Goal: Task Accomplishment & Management: Manage account settings

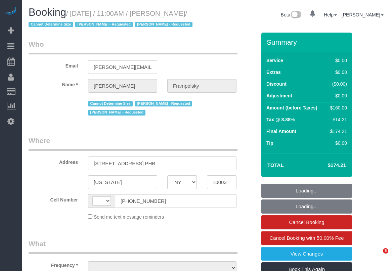
select select "NY"
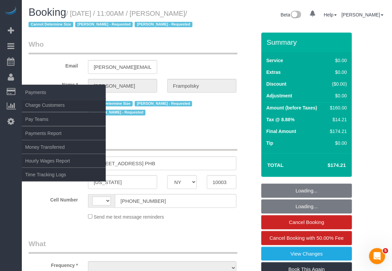
select select "string:US"
select select "object:828"
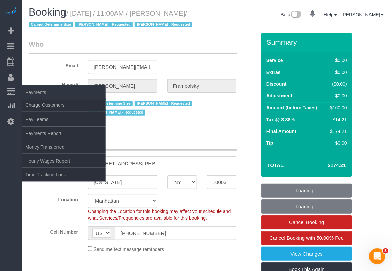
select select "string:stripe-pm_1QjVlC4VGloSiKo7wAOhglht"
select select "1"
select select "spot1"
select select "number:59"
select select "number:72"
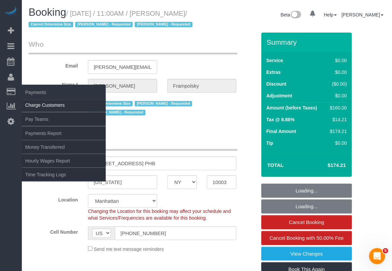
select select "number:15"
select select "number:7"
click at [34, 104] on link "Charge Customers" at bounding box center [64, 104] width 84 height 13
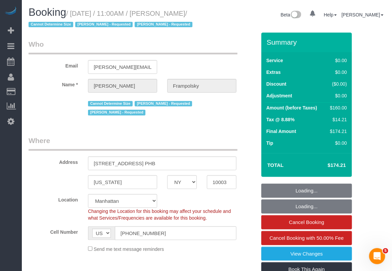
select select "object:1540"
select select "1"
select select
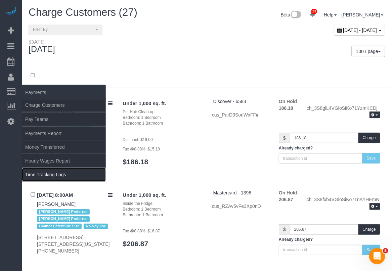
click at [51, 171] on link "Time Tracking Logs" at bounding box center [64, 174] width 84 height 13
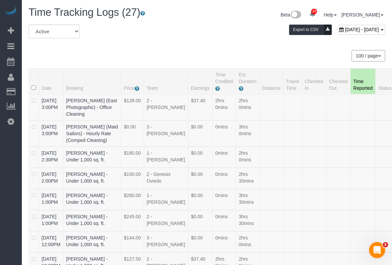
click at [198, 36] on div "September 20, 2025 - September 20, 2025 Export to CSV" at bounding box center [268, 31] width 244 height 13
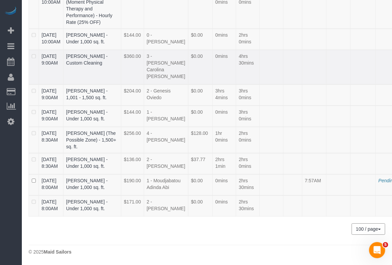
scroll to position [749, 0]
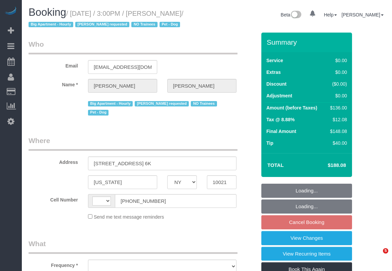
select select "NY"
select select "string:US"
select select "number:57"
select select "number:75"
select select "number:13"
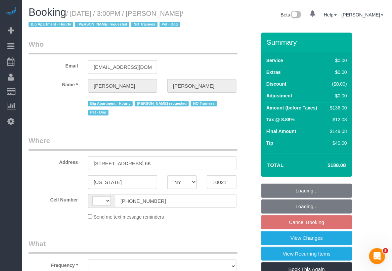
select select "number:6"
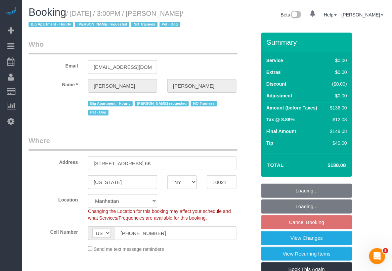
select select "string:stripe-pm_1QROV34VGloSiKo7AmWsE2mn"
select select "object:970"
select select "1"
select select "object:1077"
select select "1"
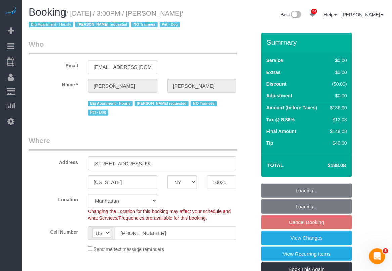
select select "spot6"
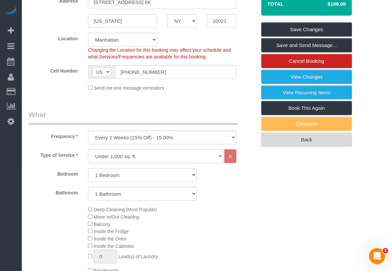
scroll to position [168, 0]
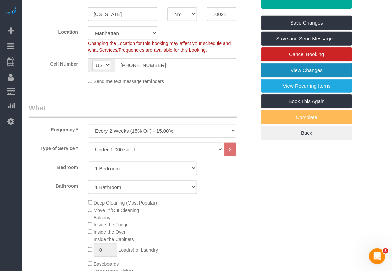
click at [299, 77] on link "View Changes" at bounding box center [306, 70] width 91 height 14
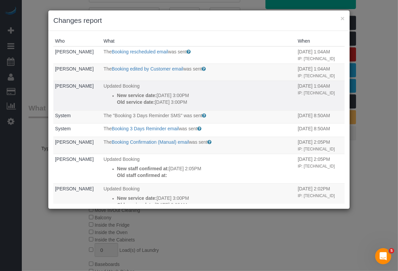
drag, startPoint x: 108, startPoint y: 93, endPoint x: 222, endPoint y: 105, distance: 114.1
click at [222, 105] on ul "New service date: 09/29/2025 3:00PM Old service date: 09/22/2025 3:00PM" at bounding box center [199, 98] width 191 height 13
copy div "New service date: 09/29/2025 3:00PM Old service date: 09/22/2025 3:00PM"
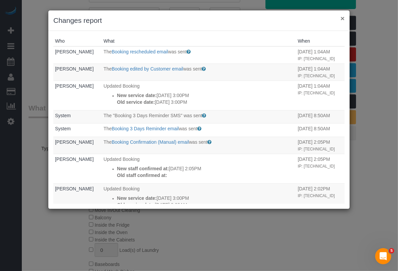
click at [344, 15] on button "×" at bounding box center [343, 18] width 4 height 7
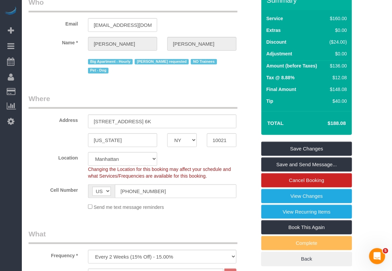
scroll to position [0, 0]
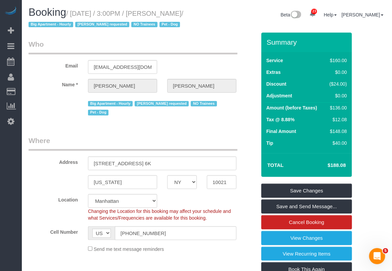
drag, startPoint x: 169, startPoint y: 14, endPoint x: 47, endPoint y: 27, distance: 121.9
click at [47, 27] on small "/ September 29, 2025 / 3:00PM / Megan Maher / Big Apartment - Hourly Geraldin B…" at bounding box center [106, 19] width 155 height 19
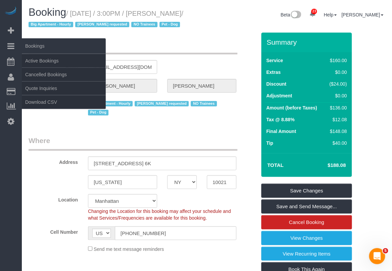
copy small "Megan Maher"
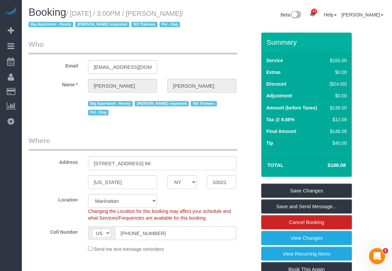
click at [242, 240] on div "Cell Number AF AL DZ AD AO AI AQ AG AR AM AW AU AT AZ BS BH BD BB BY BE BZ BJ B…" at bounding box center [143, 233] width 238 height 14
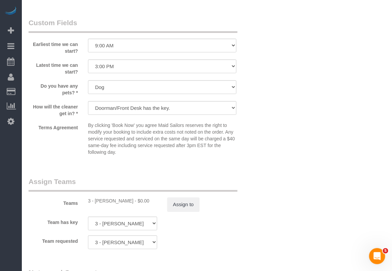
scroll to position [630, 0]
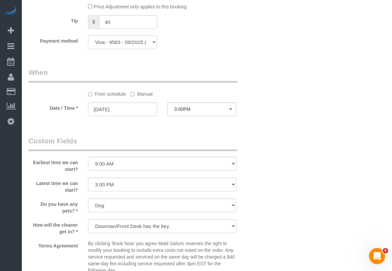
drag, startPoint x: 286, startPoint y: 249, endPoint x: 233, endPoint y: 192, distance: 78.4
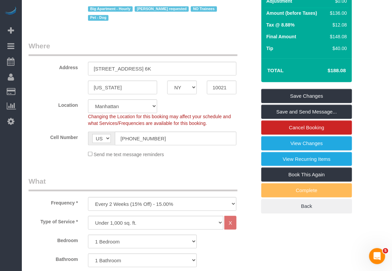
scroll to position [0, 0]
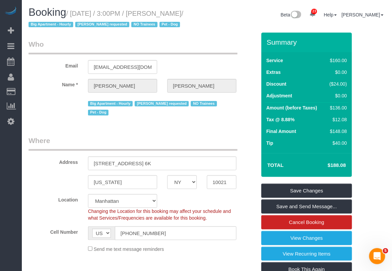
click at [251, 221] on div "Location Manhattan Austin Boston Bronx Brooklyn Charlotte Denver New Jersey Por…" at bounding box center [143, 207] width 238 height 27
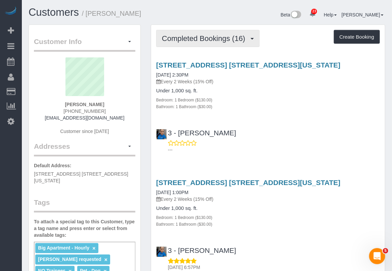
click at [240, 37] on span "Completed Bookings (16)" at bounding box center [205, 38] width 87 height 8
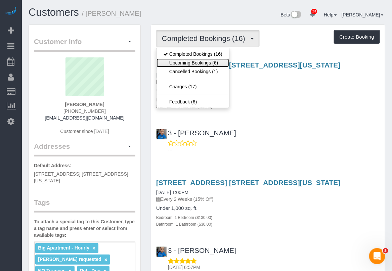
click at [211, 62] on link "Upcoming Bookings (6)" at bounding box center [192, 62] width 73 height 9
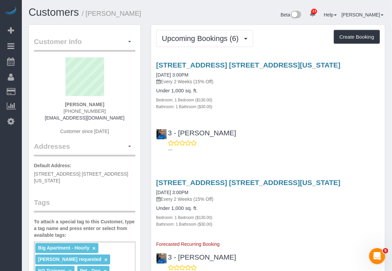
click at [206, 76] on div "200 East 71st Street, Apt. 6k, New York, NY 10021 09/29/2025 3:00PM Every 2 Wee…" at bounding box center [268, 73] width 224 height 24
click at [262, 234] on div "200 East 71st Street, Apt. 6k, New York, NY 10021 10/13/2025 3:00PM Every 2 Wee…" at bounding box center [268, 213] width 234 height 69
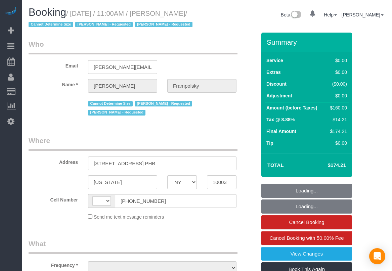
select select "NY"
select select "object:579"
select select "string:stripe-pm_1QjVlC4VGloSiKo7wAOhglht"
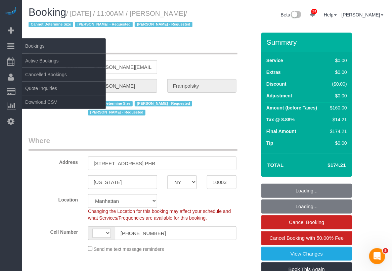
select select "string:[GEOGRAPHIC_DATA]"
select select "number:59"
select select "number:72"
select select "number:15"
select select "number:7"
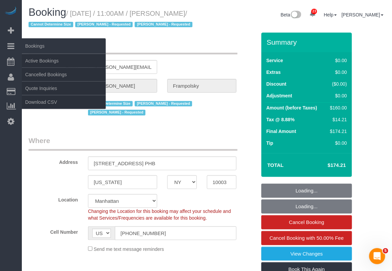
select select "object:1430"
select select "1"
select select "spot1"
select select "1"
click at [32, 56] on link "Active Bookings" at bounding box center [64, 60] width 84 height 13
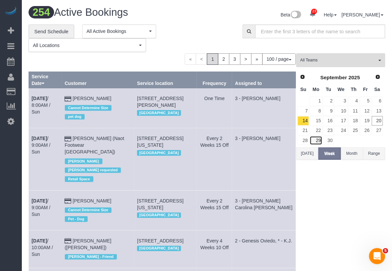
click at [318, 142] on link "29" at bounding box center [316, 140] width 12 height 9
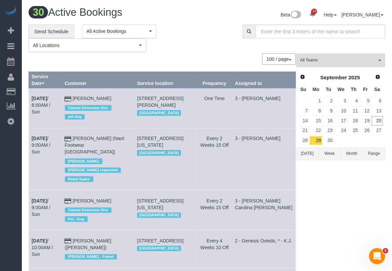
click at [380, 61] on button "All Teams" at bounding box center [340, 60] width 89 height 14
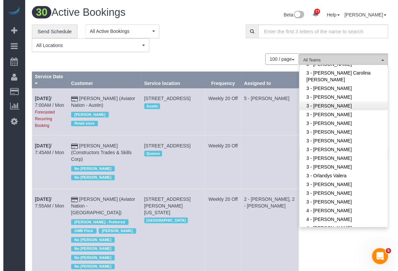
scroll to position [588, 0]
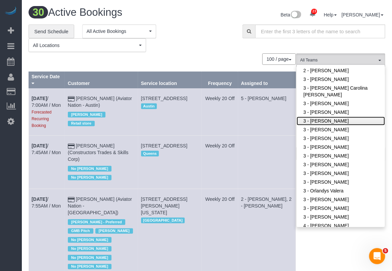
click at [313, 117] on link "3 - [PERSON_NAME]" at bounding box center [340, 121] width 88 height 9
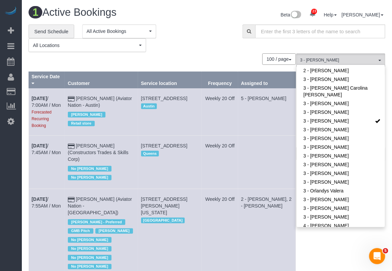
click at [213, 34] on div "**********" at bounding box center [131, 39] width 204 height 28
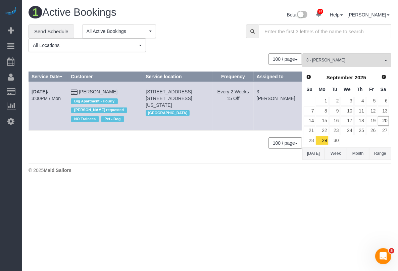
click at [204, 21] on div "1 Active Bookings" at bounding box center [117, 14] width 187 height 14
click at [219, 28] on div "**********" at bounding box center [133, 39] width 208 height 28
click at [338, 193] on body "23 Beta Your Notifications You have 0 alerts × You have 3 to charge for 09/19/2…" at bounding box center [199, 135] width 398 height 271
click at [326, 42] on div "**********" at bounding box center [210, 39] width 373 height 28
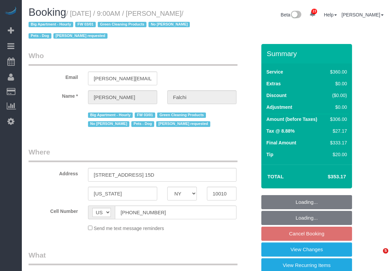
select select "NY"
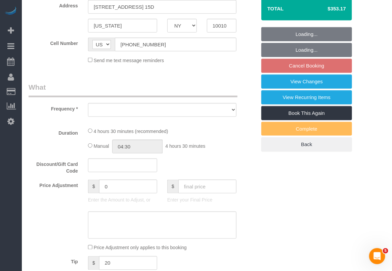
select select "object:5587"
select select "string:stripe-pm_1PEYGS4VGloSiKo7ZDucFed4"
select select "270"
select select "number:89"
select select "number:90"
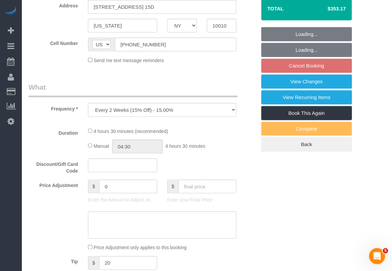
select select "number:15"
select select "number:6"
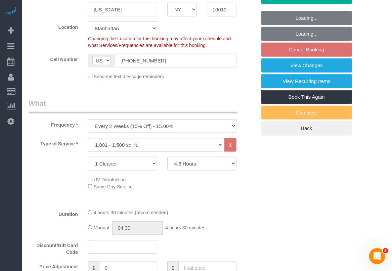
select select "spot7"
select select "object:6277"
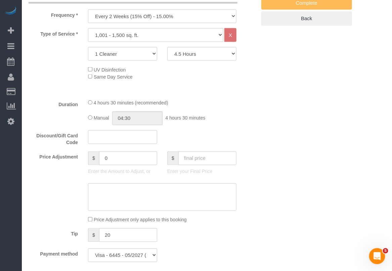
drag, startPoint x: 238, startPoint y: 239, endPoint x: 213, endPoint y: 209, distance: 39.3
click at [238, 239] on div "Tip $ 20" at bounding box center [143, 235] width 238 height 15
click at [189, 229] on div "Tip $ 20" at bounding box center [143, 235] width 238 height 15
drag, startPoint x: 331, startPoint y: 234, endPoint x: 337, endPoint y: 230, distance: 6.5
click at [332, 234] on div "Who Email [PERSON_NAME][EMAIL_ADDRESS][DOMAIN_NAME] Name * [PERSON_NAME][GEOGRA…" at bounding box center [207, 268] width 357 height 1036
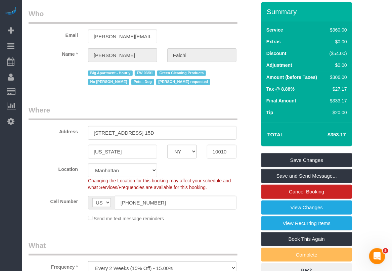
scroll to position [0, 0]
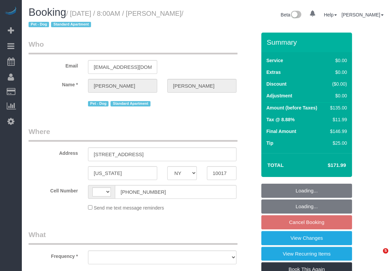
select select "NY"
select select "string:[GEOGRAPHIC_DATA]"
select select "object:568"
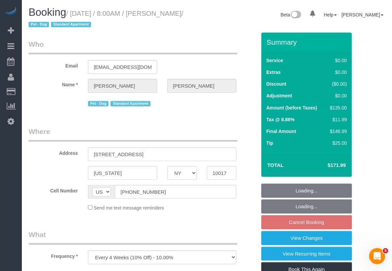
select select "spot1"
select select "number:89"
select select "number:90"
select select "number:13"
select select "number:6"
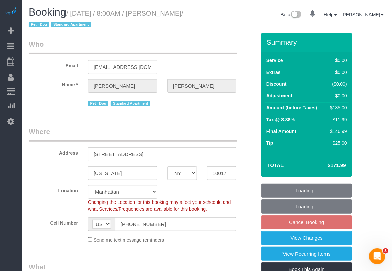
select select "object:1527"
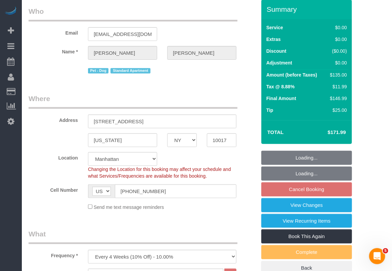
select select "string:stripe-pm_1QC6xS4VGloSiKo7AntEXUHW"
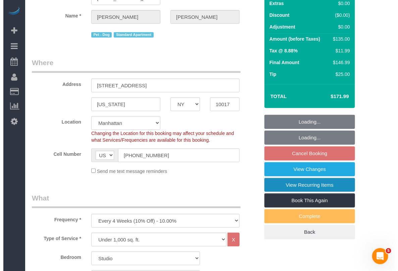
scroll to position [84, 0]
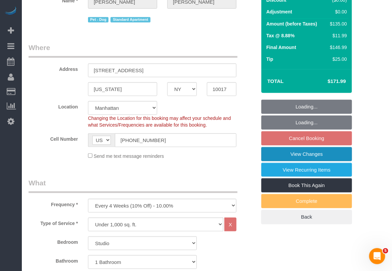
click at [294, 155] on link "View Changes" at bounding box center [306, 154] width 91 height 14
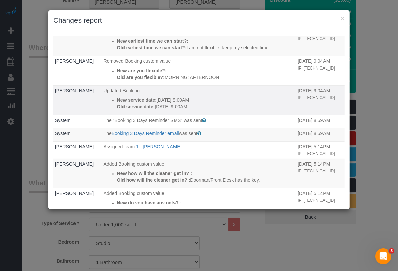
drag, startPoint x: 110, startPoint y: 112, endPoint x: 193, endPoint y: 120, distance: 83.6
click at [193, 110] on ul "New service date: [DATE] 8:00AM Old service date: [DATE] 9:00AM" at bounding box center [199, 103] width 191 height 13
copy div "New service date: [DATE] 8:00AM Old service date: [DATE] 9:00AM"
click at [344, 17] on button "×" at bounding box center [343, 18] width 4 height 7
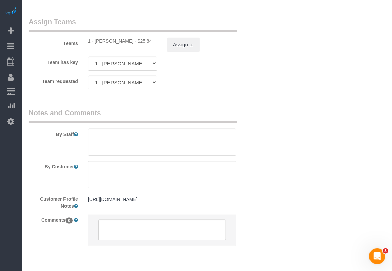
scroll to position [924, 0]
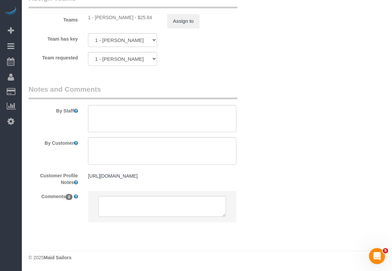
drag, startPoint x: 205, startPoint y: 71, endPoint x: 200, endPoint y: 67, distance: 6.4
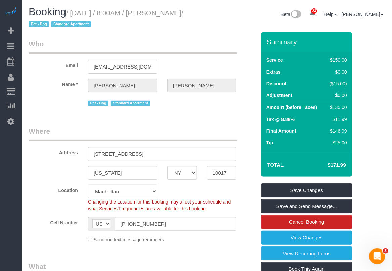
scroll to position [0, 0]
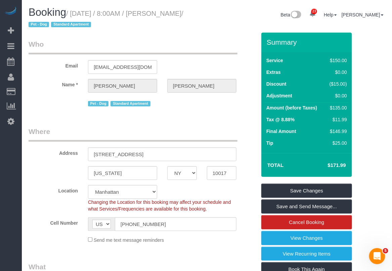
drag, startPoint x: 159, startPoint y: 12, endPoint x: 54, endPoint y: 28, distance: 105.9
click at [54, 28] on small "/ [DATE] / 8:00AM / [PERSON_NAME] / Pet - Dog Standard Apartment" at bounding box center [106, 19] width 155 height 19
copy small "[PERSON_NAME]"
click at [226, 59] on div "Email [EMAIL_ADDRESS][DOMAIN_NAME]" at bounding box center [143, 56] width 238 height 35
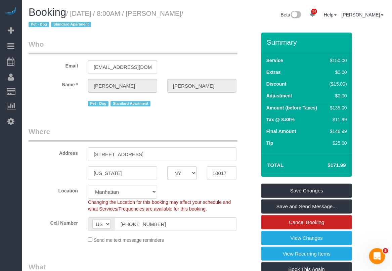
click at [205, 241] on div "Send me text message reminders" at bounding box center [162, 239] width 158 height 7
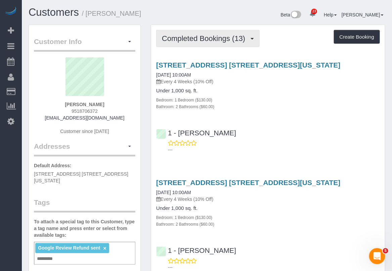
click at [244, 41] on span "Completed Bookings (13)" at bounding box center [205, 38] width 87 height 8
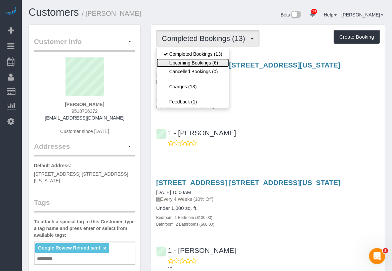
click at [198, 64] on link "Upcoming Bookings (6)" at bounding box center [192, 62] width 73 height 9
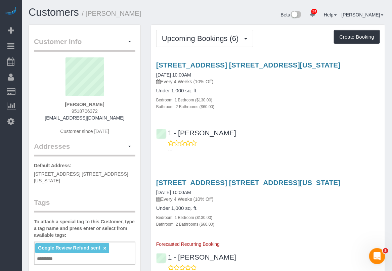
click at [284, 225] on div "Bathroom: 2 Bathrooms ($60.00)" at bounding box center [268, 224] width 224 height 7
click at [202, 73] on div "[STREET_ADDRESS] [STREET_ADDRESS][US_STATE] [DATE] 10:00AM Every 4 Weeks (10% O…" at bounding box center [268, 73] width 224 height 24
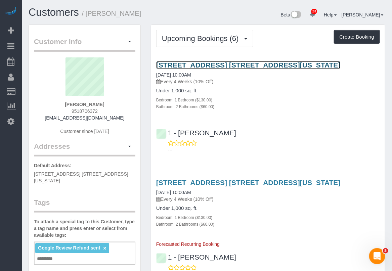
click at [205, 64] on link "[STREET_ADDRESS] [STREET_ADDRESS][US_STATE]" at bounding box center [248, 65] width 184 height 8
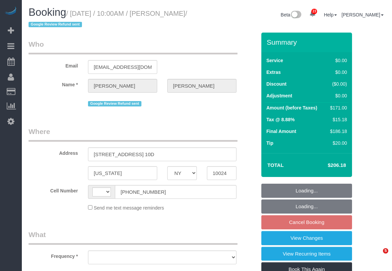
select select "NY"
select select "string:[GEOGRAPHIC_DATA]"
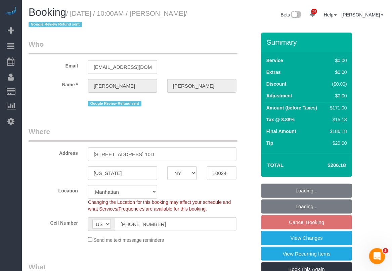
select select "string:stripe-pm_1QwXD04VGloSiKo7tS2wqP9G"
select select "object:813"
select select "spot3"
select select "number:89"
select select "number:90"
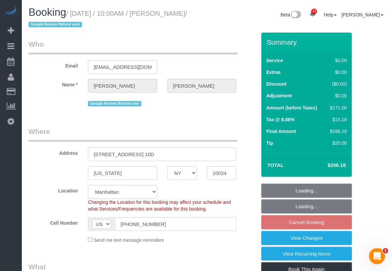
select select "number:15"
select select "number:7"
select select "object:1559"
select select "1"
select select "2"
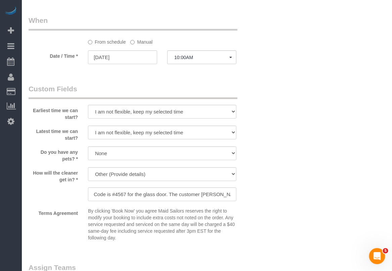
scroll to position [755, 0]
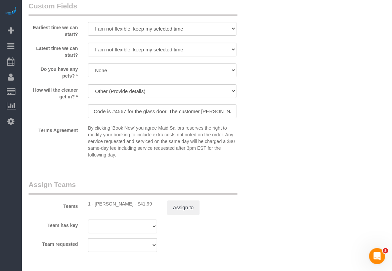
drag, startPoint x: 244, startPoint y: 261, endPoint x: 248, endPoint y: 257, distance: 4.7
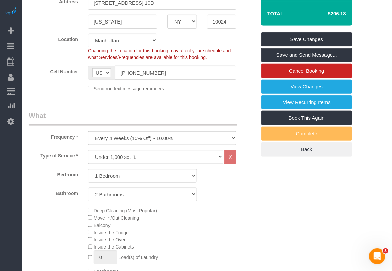
scroll to position [0, 0]
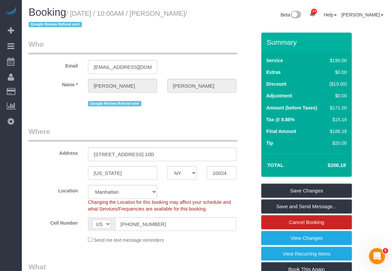
drag, startPoint x: 74, startPoint y: 10, endPoint x: 44, endPoint y: 24, distance: 32.8
click at [44, 24] on small "/ September 23, 2025 / 10:00AM / Taylor Wells / Google Review Refund sent" at bounding box center [108, 19] width 158 height 19
copy small "September 23, 2025 / 10:00AM / Taylor Wells"
drag, startPoint x: 229, startPoint y: 238, endPoint x: 233, endPoint y: 229, distance: 9.2
click at [230, 238] on div "Send me text message reminders" at bounding box center [162, 239] width 158 height 7
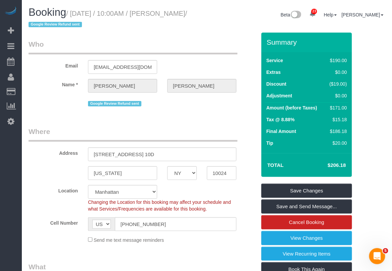
click at [193, 237] on div "Send me text message reminders" at bounding box center [162, 239] width 158 height 7
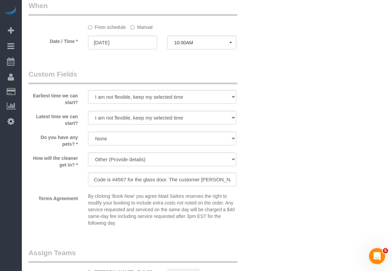
scroll to position [588, 0]
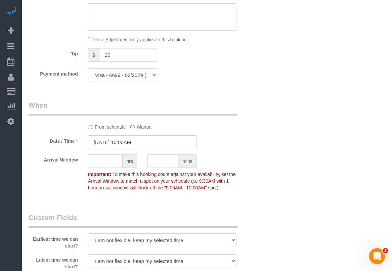
click at [129, 142] on input "09/23/2025 10:00AM" at bounding box center [142, 142] width 109 height 14
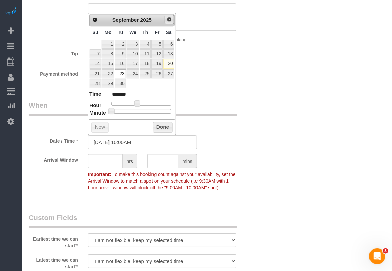
click at [168, 21] on span "Next" at bounding box center [169, 19] width 5 height 5
click at [122, 55] on link "7" at bounding box center [120, 53] width 11 height 9
type input "10/07/2025 10:00AM"
click at [155, 128] on button "Done" at bounding box center [163, 127] width 20 height 11
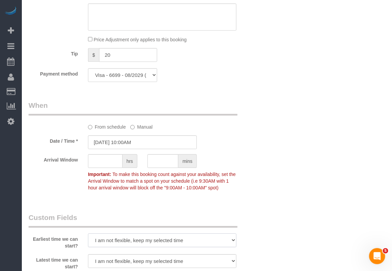
click at [151, 240] on select "I am not flexible, keep my selected time 8:00 AM 9:00 AM 10:00 AM 11:00 AM 12:0…" at bounding box center [162, 240] width 148 height 14
select select "number:58"
click at [88, 234] on select "I am not flexible, keep my selected time 8:00 AM 9:00 AM 10:00 AM 11:00 AM 12:0…" at bounding box center [162, 240] width 148 height 14
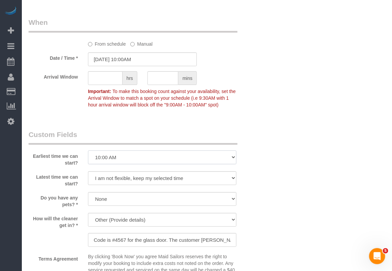
scroll to position [672, 0]
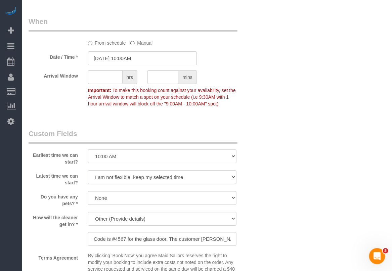
click at [140, 178] on select "I am not flexible, keep my selected time 8:00 AM 9:00 AM 10:00 AM 11:00 AM 12:0…" at bounding box center [162, 177] width 148 height 14
select select "number:72"
click at [88, 171] on select "I am not flexible, keep my selected time 8:00 AM 9:00 AM 10:00 AM 11:00 AM 12:0…" at bounding box center [162, 177] width 148 height 14
click at [214, 114] on fieldset "When From schedule Manual Date / Time * 10/07/2025 10:00AM Arrival Window hrs m…" at bounding box center [143, 65] width 228 height 99
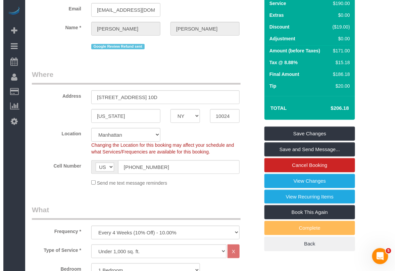
scroll to position [25, 0]
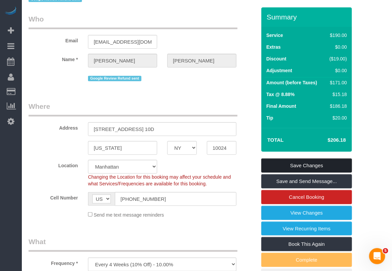
click at [306, 164] on link "Save Changes" at bounding box center [306, 165] width 91 height 14
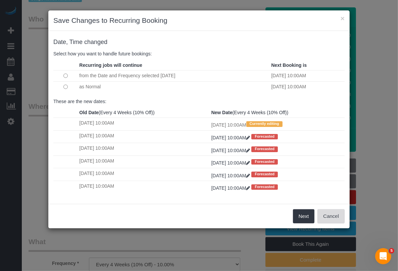
click at [336, 212] on button "Cancel" at bounding box center [331, 216] width 27 height 14
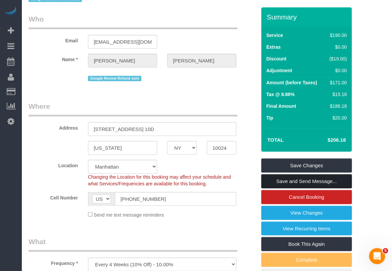
click at [300, 182] on link "Save and Send Message..." at bounding box center [306, 181] width 91 height 14
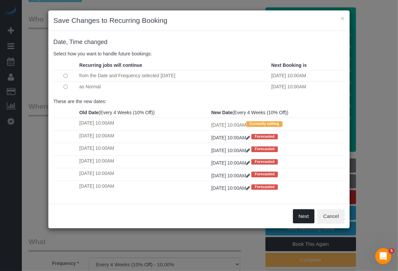
click at [303, 217] on button "Next" at bounding box center [304, 216] width 22 height 14
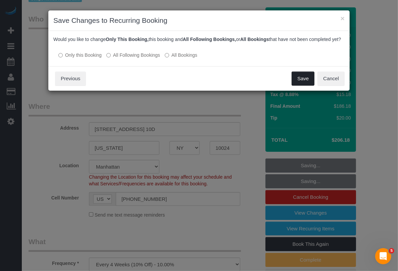
click at [299, 85] on button "Save" at bounding box center [303, 79] width 23 height 14
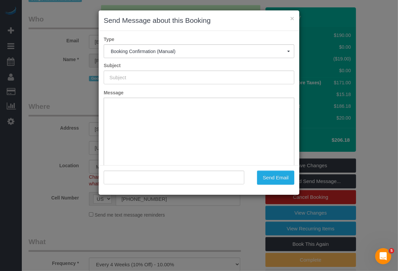
type input "Cleaning Confirmed for 10/07/2025 at 10:00am"
type input ""Taylor Wells" <taylorwellsmaberry@gmail.com>"
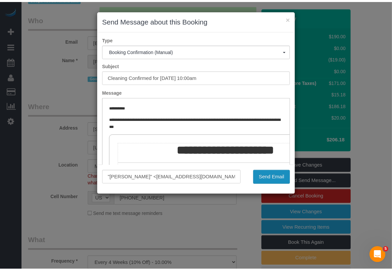
scroll to position [0, 0]
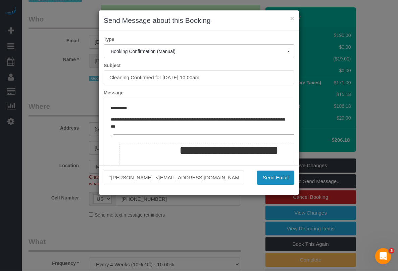
click at [265, 175] on button "Send Email" at bounding box center [275, 178] width 37 height 14
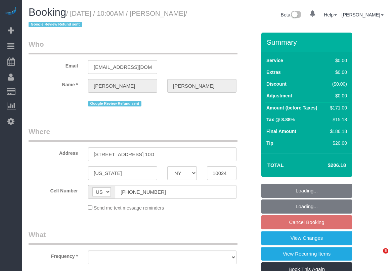
select select "NY"
select select "string:stripe-pm_1QwXD04VGloSiKo7tS2wqP9G"
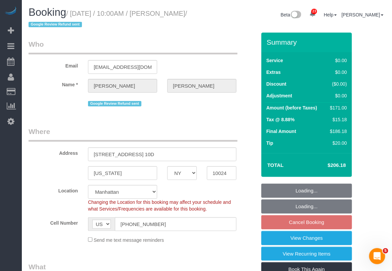
select select "object:817"
select select "1"
select select "2"
select select "spot3"
select select "number:58"
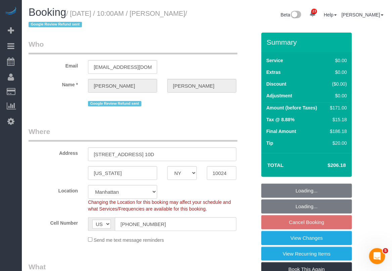
select select "number:72"
select select "number:15"
select select "number:7"
select select "1"
select select "2"
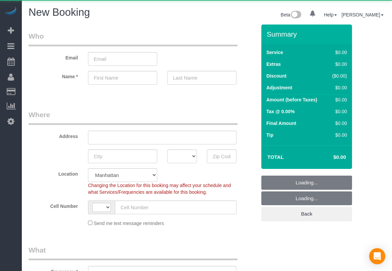
select select "number:89"
select select "number:90"
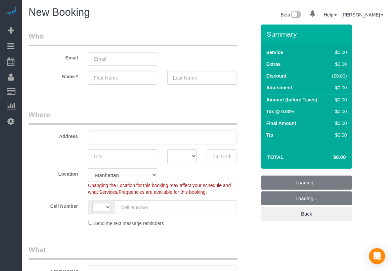
select select "string:US"
select select "object:726"
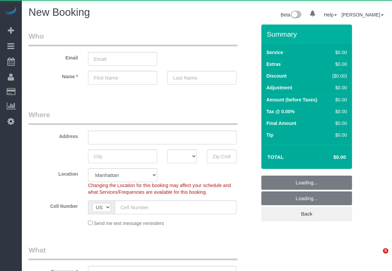
select select "number:89"
select select "number:90"
select select "object:919"
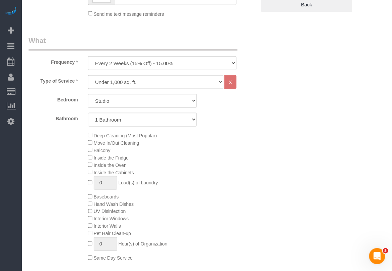
scroll to position [210, 0]
click at [162, 155] on div "Deep Cleaning (Most Popular) Move In/Out Cleaning Balcony Inside the Fridge Ins…" at bounding box center [172, 196] width 178 height 130
click at [190, 147] on div "Deep Cleaning (Most Popular) Move In/Out Cleaning Balcony Inside the Fridge Ins…" at bounding box center [172, 196] width 178 height 130
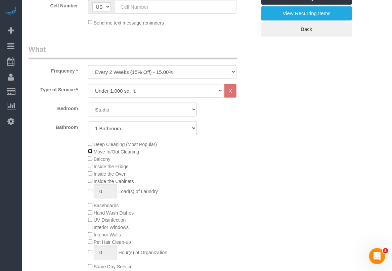
scroll to position [252, 0]
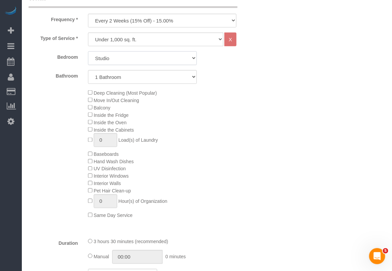
click at [141, 58] on select "Studio 1 Bedroom 2 Bedrooms 3 Bedrooms" at bounding box center [142, 58] width 109 height 14
select select "3"
click at [88, 51] on select "Studio 1 Bedroom 2 Bedrooms 3 Bedrooms" at bounding box center [142, 58] width 109 height 14
click at [118, 76] on select "1 Bathroom 2 Bathrooms" at bounding box center [142, 77] width 109 height 14
select select "2"
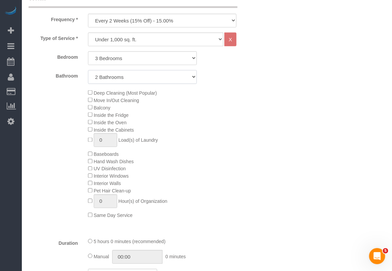
click at [88, 70] on select "1 Bathroom 2 Bathrooms" at bounding box center [142, 77] width 109 height 14
click at [205, 106] on div "Deep Cleaning (Most Popular) Move In/Out Cleaning Balcony Inside the Fridge Ins…" at bounding box center [172, 154] width 178 height 130
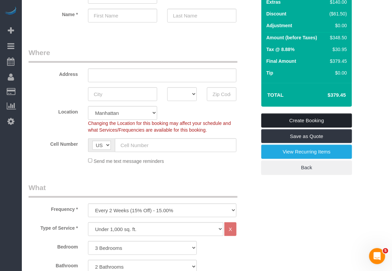
scroll to position [42, 0]
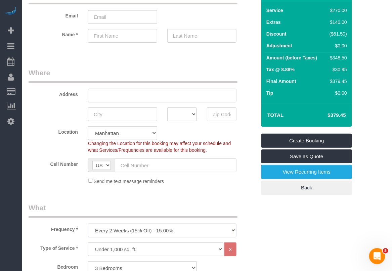
click at [213, 229] on select "One Time Weekly (20% Off) - 20.00% Every 2 Weeks (15% Off) - 15.00% Every 4 Wee…" at bounding box center [162, 231] width 148 height 14
select select "object:920"
click at [88, 224] on select "One Time Weekly (20% Off) - 20.00% Every 2 Weeks (15% Off) - 15.00% Every 4 Wee…" at bounding box center [162, 231] width 148 height 14
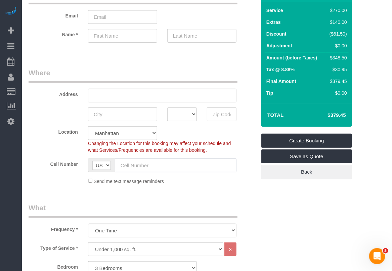
click at [232, 162] on input "text" at bounding box center [176, 165] width 122 height 14
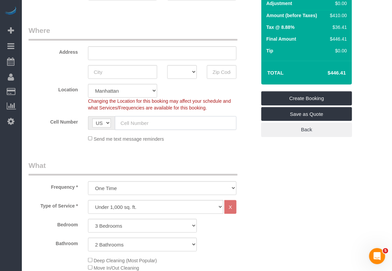
scroll to position [84, 0]
drag, startPoint x: 327, startPoint y: 69, endPoint x: 350, endPoint y: 73, distance: 23.8
click at [350, 73] on div "Total $446.41" at bounding box center [306, 73] width 91 height 24
copy table "Total"
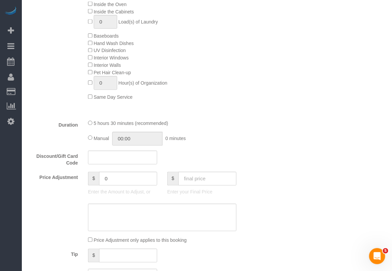
scroll to position [378, 0]
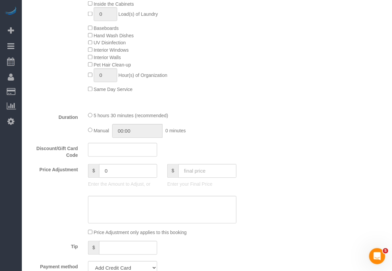
click at [219, 81] on div "Deep Cleaning (Most Popular) Move In/Out Cleaning Balcony Inside the Fridge Ins…" at bounding box center [172, 28] width 178 height 130
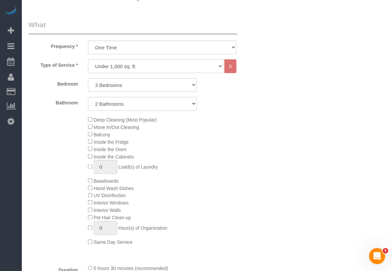
scroll to position [210, 0]
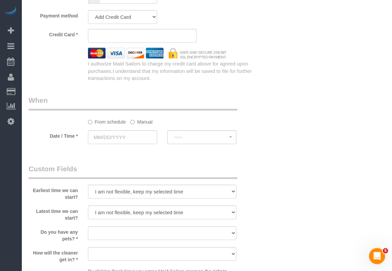
scroll to position [630, 0]
click at [138, 123] on label "Manual" at bounding box center [141, 120] width 22 height 9
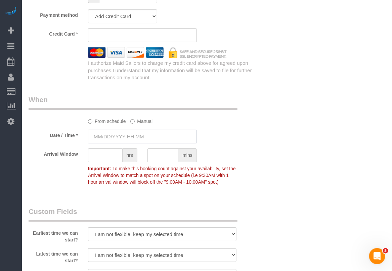
click at [121, 138] on input "text" at bounding box center [142, 137] width 109 height 14
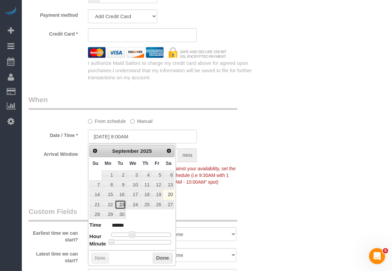
click at [118, 205] on link "23" at bounding box center [120, 204] width 11 height 9
type input "09/23/2025 8:00AM"
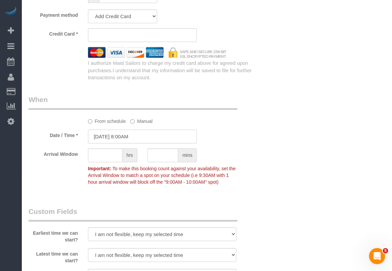
click at [131, 136] on input "09/23/2025 8:00AM" at bounding box center [142, 137] width 109 height 14
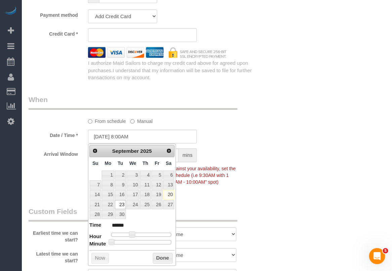
click at [204, 141] on div "Date / Time * 09/23/2025 8:00AM" at bounding box center [143, 137] width 238 height 14
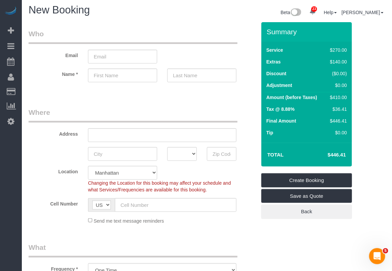
scroll to position [0, 0]
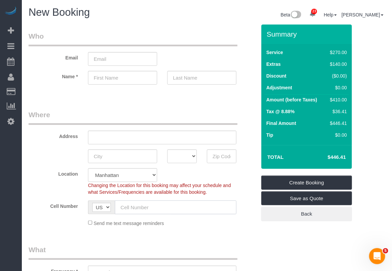
click at [140, 211] on input "text" at bounding box center [176, 207] width 122 height 14
paste input "(446) 41"
type input "(446) 41"
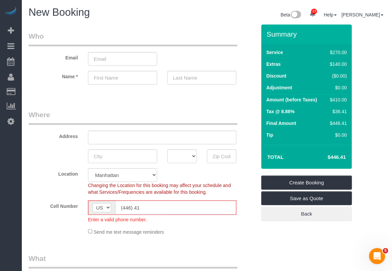
drag, startPoint x: 164, startPoint y: 211, endPoint x: 104, endPoint y: 208, distance: 59.8
click at [104, 208] on div "AF AL DZ AD AO AI AQ AG AR AM AW AU AT AZ BS BH BD BB BY BE BZ BJ BM BT BO BA B…" at bounding box center [162, 207] width 148 height 14
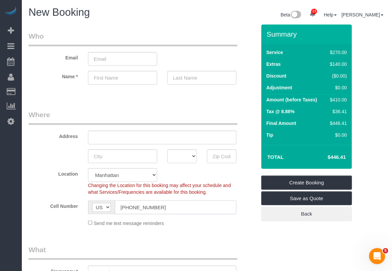
type input "(917) 838-9257"
click at [112, 60] on input "email" at bounding box center [122, 59] width 69 height 14
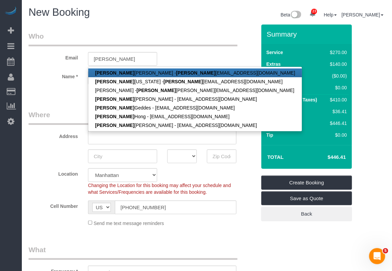
click at [152, 31] on legend "Who" at bounding box center [133, 38] width 209 height 15
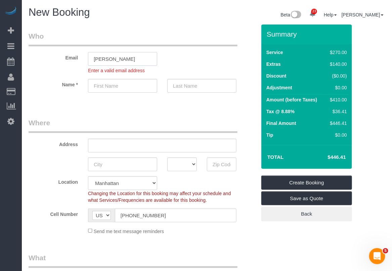
click at [120, 59] on input "larry" at bounding box center [122, 59] width 69 height 14
drag, startPoint x: 124, startPoint y: 59, endPoint x: 88, endPoint y: 57, distance: 35.6
click at [88, 57] on input "larry215east" at bounding box center [122, 59] width 69 height 14
click at [135, 56] on input "larry215east" at bounding box center [122, 59] width 69 height 14
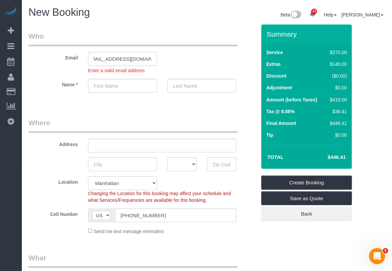
click at [134, 56] on input "larry215east80th@gmail.com" at bounding box center [122, 59] width 69 height 14
click at [143, 59] on input "larry215east80th@gmail.com" at bounding box center [122, 59] width 69 height 14
type input "larry215east80th@gmail.com"
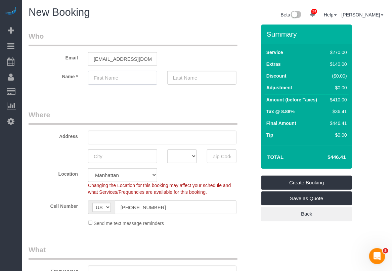
click at [104, 86] on sui-booking-customer "Email larry215east80th@gmail.com Name *" at bounding box center [143, 61] width 228 height 60
type input "Larry"
type input "AJ"
click at [117, 138] on input "text" at bounding box center [162, 138] width 148 height 14
click at [127, 137] on input "text" at bounding box center [162, 138] width 148 height 14
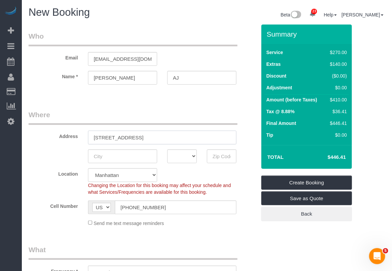
type input "215 East 80th Street"
click at [123, 153] on input "text" at bounding box center [122, 156] width 69 height 14
type input "New"
click at [214, 155] on input "text" at bounding box center [222, 156] width 30 height 14
paste input "10075"
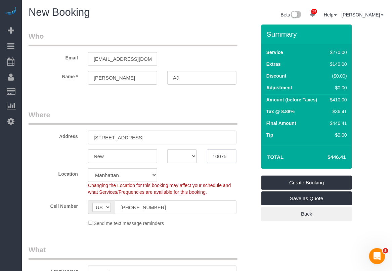
type input "10075"
click at [195, 156] on select "AK AL AR AZ CA CO CT DC DE FL GA HI IA ID IL IN KS KY LA MA MD ME MI MN MO MS M…" at bounding box center [182, 156] width 30 height 14
select select "NY"
click at [167, 149] on select "AK AL AR AZ CA CO CT DC DE FL GA HI IA ID IL IN KS KY LA MA MD ME MI MN MO MS M…" at bounding box center [182, 156] width 30 height 14
drag, startPoint x: 113, startPoint y: 156, endPoint x: 81, endPoint y: 153, distance: 32.3
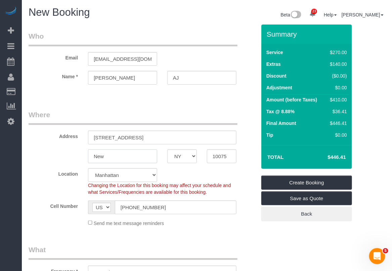
click at [81, 153] on div "New AK AL AR AZ CA CO CT DC DE FL GA HI IA ID IL IN KS KY LA MA MD ME MI MN MO …" at bounding box center [143, 156] width 238 height 14
type input "B"
type input "Queens"
click at [143, 172] on select "Manhattan Austin Boston Bronx Brooklyn Charlotte Denver New Jersey Portland Que…" at bounding box center [122, 175] width 69 height 14
select select "7"
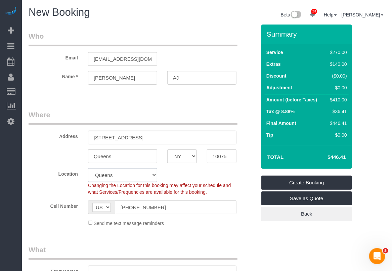
click at [88, 168] on select "Manhattan Austin Boston Bronx Brooklyn Charlotte Denver New Jersey Portland Que…" at bounding box center [122, 175] width 69 height 14
drag, startPoint x: 151, startPoint y: 140, endPoint x: 70, endPoint y: 143, distance: 81.3
click at [70, 143] on div "Address 215 East 80th Street" at bounding box center [143, 127] width 238 height 35
select select "object:2459"
select select "3"
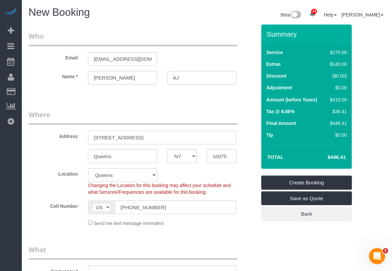
select select "2"
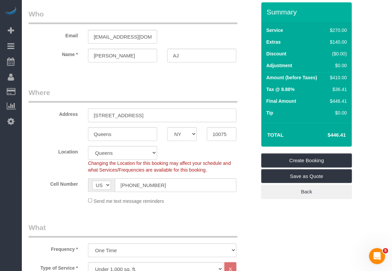
scroll to position [42, 0]
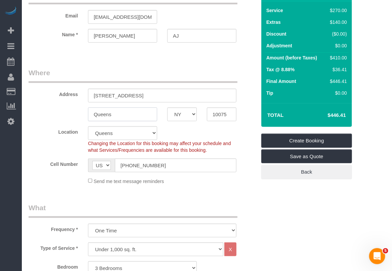
drag, startPoint x: 130, startPoint y: 114, endPoint x: 62, endPoint y: 114, distance: 68.2
click at [62, 114] on div "Queens AK AL AR AZ CA CO CT DC DE FL GA HI IA ID IL IN KS KY LA MA MD ME MI MN …" at bounding box center [143, 114] width 238 height 14
type input "New York"
click at [143, 135] on select "Manhattan Austin Boston Bronx Brooklyn Charlotte Denver New Jersey Portland Que…" at bounding box center [122, 133] width 69 height 14
select select "2"
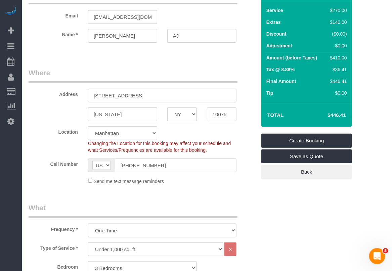
select select "object:2909"
select select "3"
select select "2"
click at [88, 126] on select "Manhattan Austin Boston Bronx Brooklyn Charlotte Denver New Jersey Portland Que…" at bounding box center [122, 133] width 69 height 14
click at [190, 133] on div "Location Manhattan Austin Boston Bronx Brooklyn Charlotte Denver New Jersey Por…" at bounding box center [143, 139] width 238 height 27
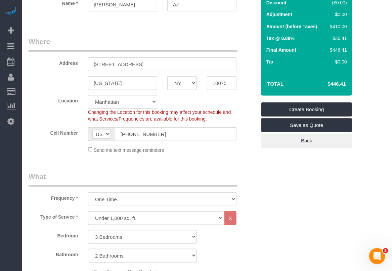
scroll to position [0, 0]
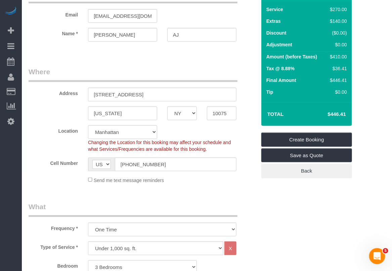
scroll to position [126, 0]
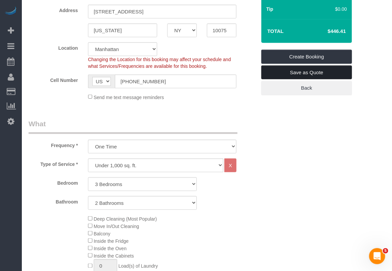
click at [303, 69] on link "Save as Quote" at bounding box center [306, 72] width 91 height 14
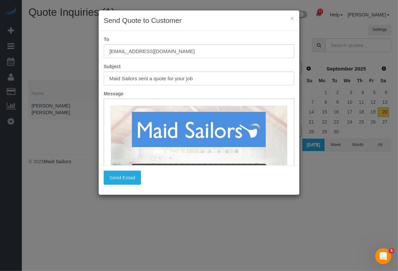
drag, startPoint x: 197, startPoint y: 18, endPoint x: 194, endPoint y: 24, distance: 6.9
click at [194, 24] on h3 "Send Quote to Customer" at bounding box center [199, 20] width 191 height 10
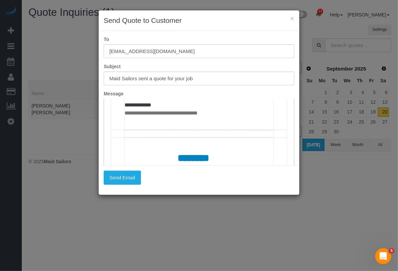
scroll to position [378, 0]
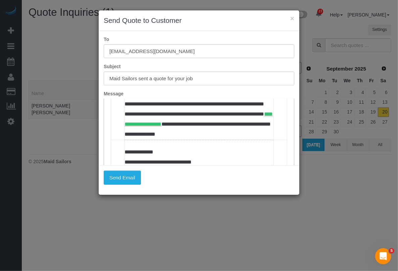
scroll to position [126, 0]
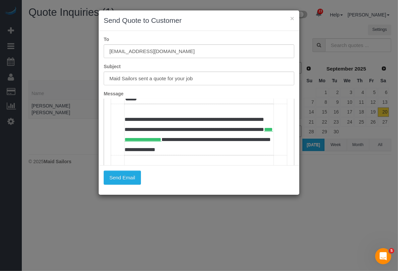
click at [135, 103] on td "***" at bounding box center [198, 91] width 149 height 26
click at [123, 182] on button "Send Email" at bounding box center [122, 178] width 37 height 14
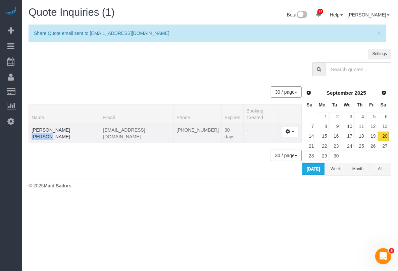
drag, startPoint x: 51, startPoint y: 123, endPoint x: 29, endPoint y: 126, distance: 22.4
click at [29, 126] on td "Larry AJ" at bounding box center [65, 133] width 72 height 19
copy link "Larry AJ"
click at [295, 263] on body "23 Beta Your Notifications You have 0 alerts × You have 3 to charge for 09/19/2…" at bounding box center [199, 135] width 398 height 271
click at [287, 129] on icon "button" at bounding box center [288, 131] width 5 height 4
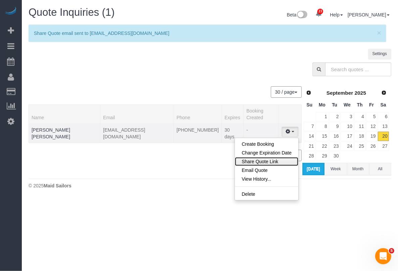
click at [255, 157] on link "Share Quote Link" at bounding box center [266, 161] width 63 height 9
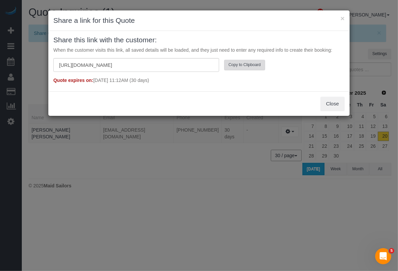
drag, startPoint x: 244, startPoint y: 63, endPoint x: 248, endPoint y: 62, distance: 3.7
click at [245, 62] on button "Copy to Clipboard" at bounding box center [244, 65] width 41 height 10
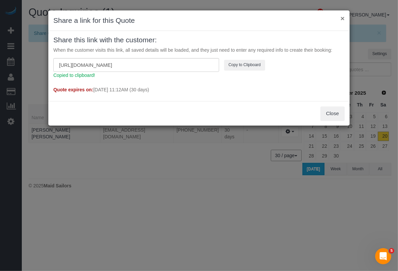
click at [339, 17] on div "× Share a link for this Quote" at bounding box center [199, 20] width 302 height 20
click at [281, 247] on div "× Share a link for this Quote Share this link with the customer: When the custo…" at bounding box center [199, 135] width 398 height 271
click at [342, 17] on button "×" at bounding box center [343, 18] width 4 height 7
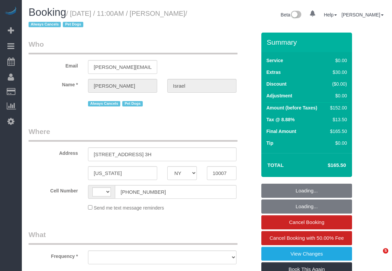
select select "NY"
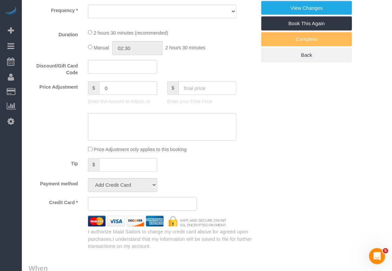
select select "string:[GEOGRAPHIC_DATA]"
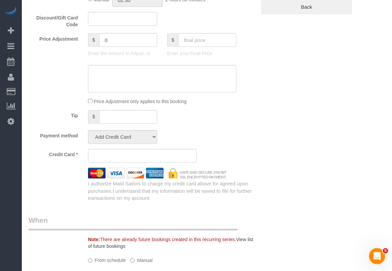
select select "object:821"
select select "string:stripe-pm_1QEtfF4VGloSiKo765AopLp7"
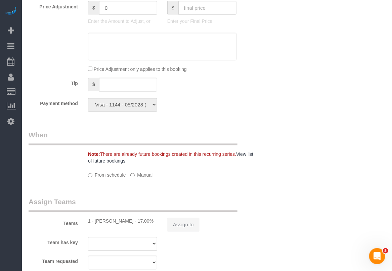
select select "spot1"
select select "number:89"
select select "number:90"
select select "number:13"
select select "number:6"
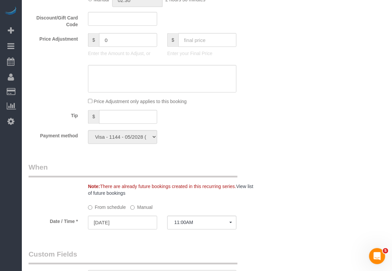
select select "object:1534"
select select "1"
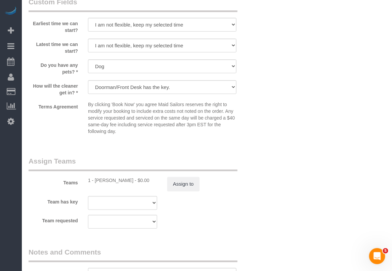
select select "1"
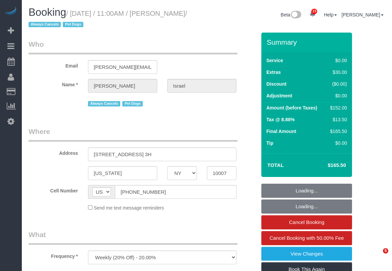
select select "NY"
select select "spot1"
select select "number:89"
select select "number:90"
select select "number:13"
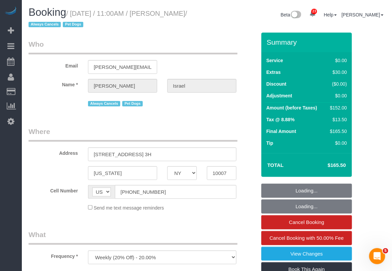
select select "number:6"
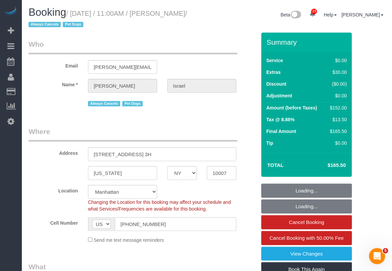
select select "object:1534"
select select "1"
select select "string:stripe-pm_1QEtfF4VGloSiKo765AopLp7"
select select "1"
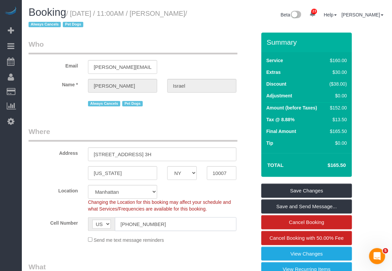
drag, startPoint x: 162, startPoint y: 222, endPoint x: 101, endPoint y: 230, distance: 61.0
click at [101, 230] on div "AF AL DZ AD AO AI AQ AG AR AM AW AU AT AZ BS BH BD BB BY BE BZ BJ BM BT BO BA B…" at bounding box center [162, 224] width 148 height 14
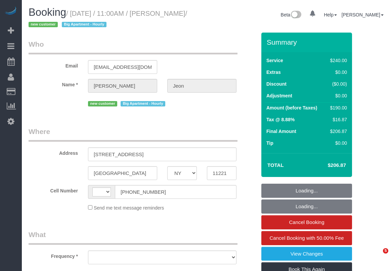
select select "NY"
select select "string:[GEOGRAPHIC_DATA]"
select select "number:58"
select select "number:72"
select select "number:15"
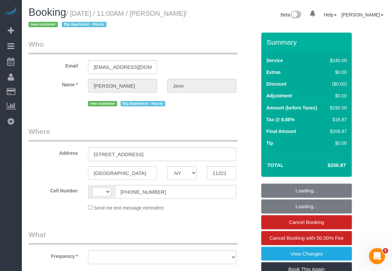
select select "number:5"
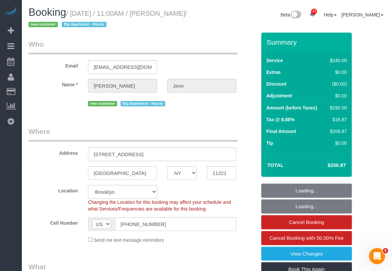
select select "object:969"
select select "spot1"
select select "object:1472"
select select "string:stripe-pm_1S812N4VGloSiKo7GBNWG5nl"
select select "180"
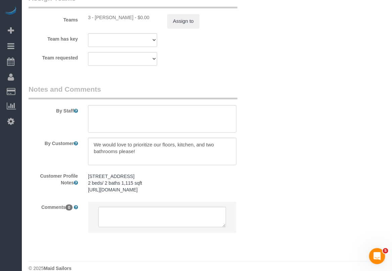
scroll to position [807, 0]
